Goal: Find specific page/section: Locate a particular part of the current website

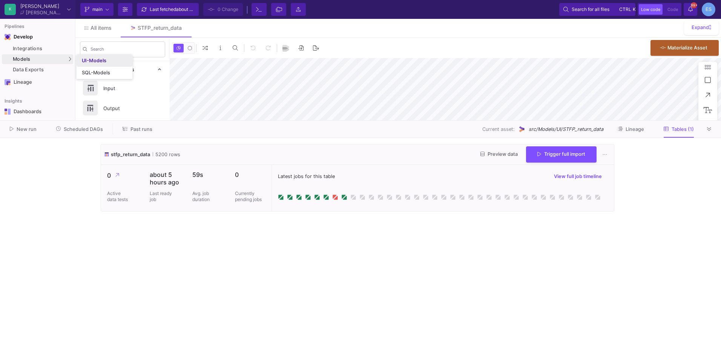
click at [89, 58] on div "UI-Models" at bounding box center [94, 61] width 25 height 6
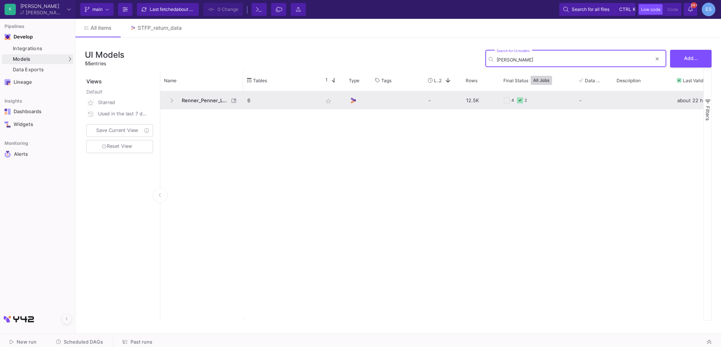
type input "[PERSON_NAME]"
click at [220, 101] on span "Renner_Penner_Labeling" at bounding box center [203, 101] width 52 height 18
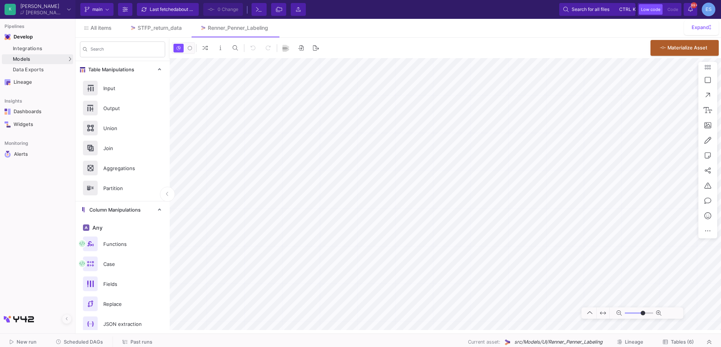
click at [697, 339] on button "Tables (6)" at bounding box center [678, 342] width 49 height 12
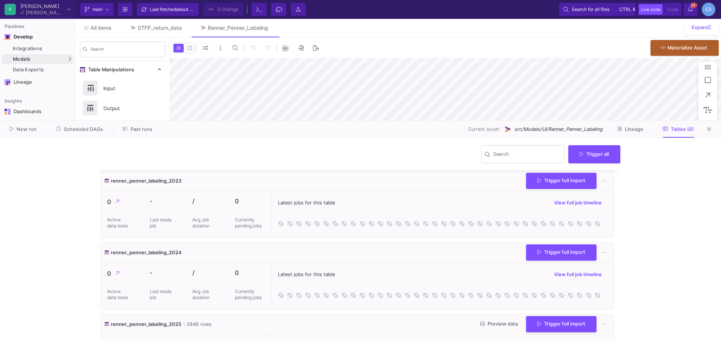
type input "-32"
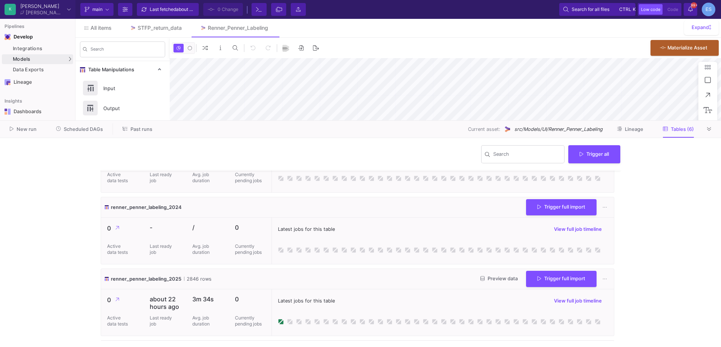
click at [502, 276] on span "Preview data" at bounding box center [498, 279] width 37 height 6
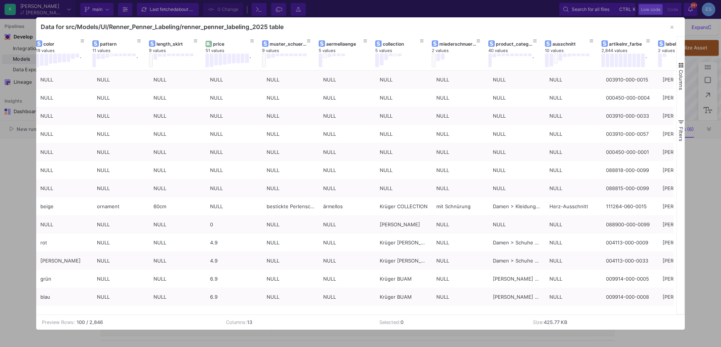
scroll to position [0, 98]
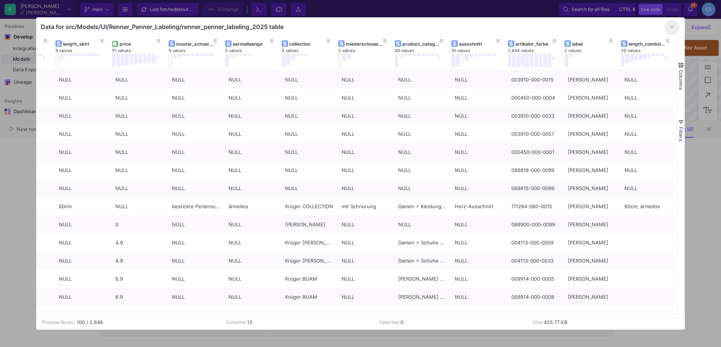
click at [675, 28] on button "button" at bounding box center [671, 27] width 15 height 15
